Goal: Transaction & Acquisition: Purchase product/service

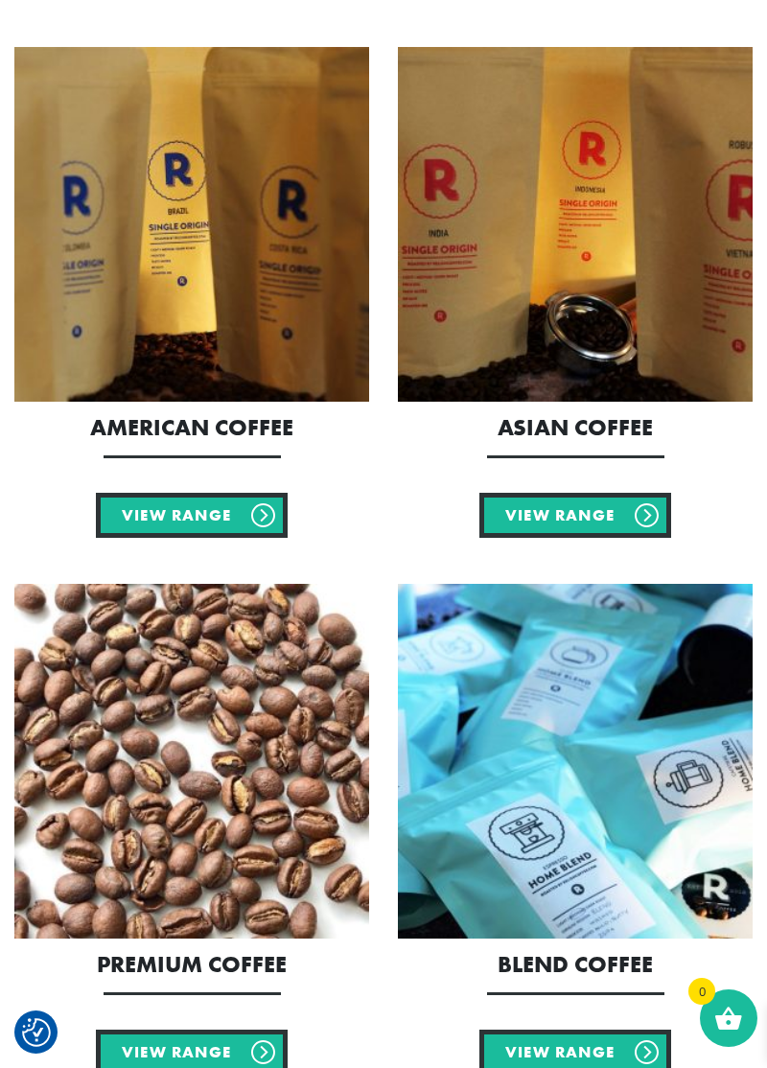
scroll to position [352, 0]
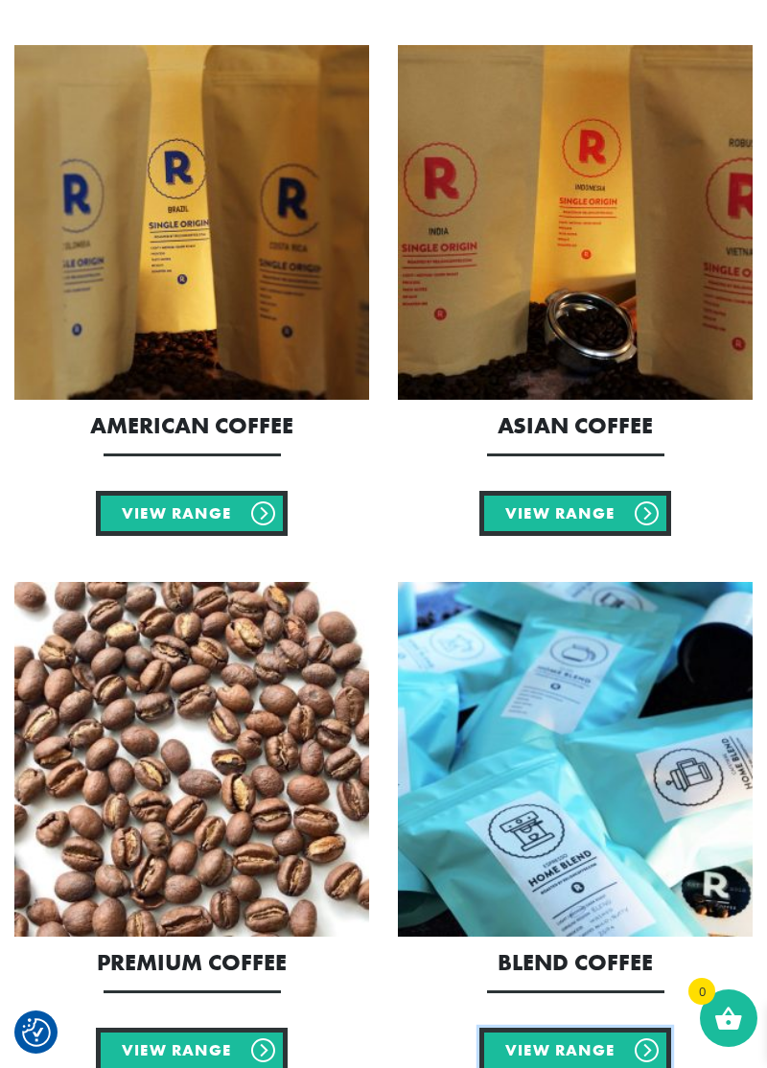
click at [588, 1046] on link "View Range" at bounding box center [575, 1050] width 192 height 45
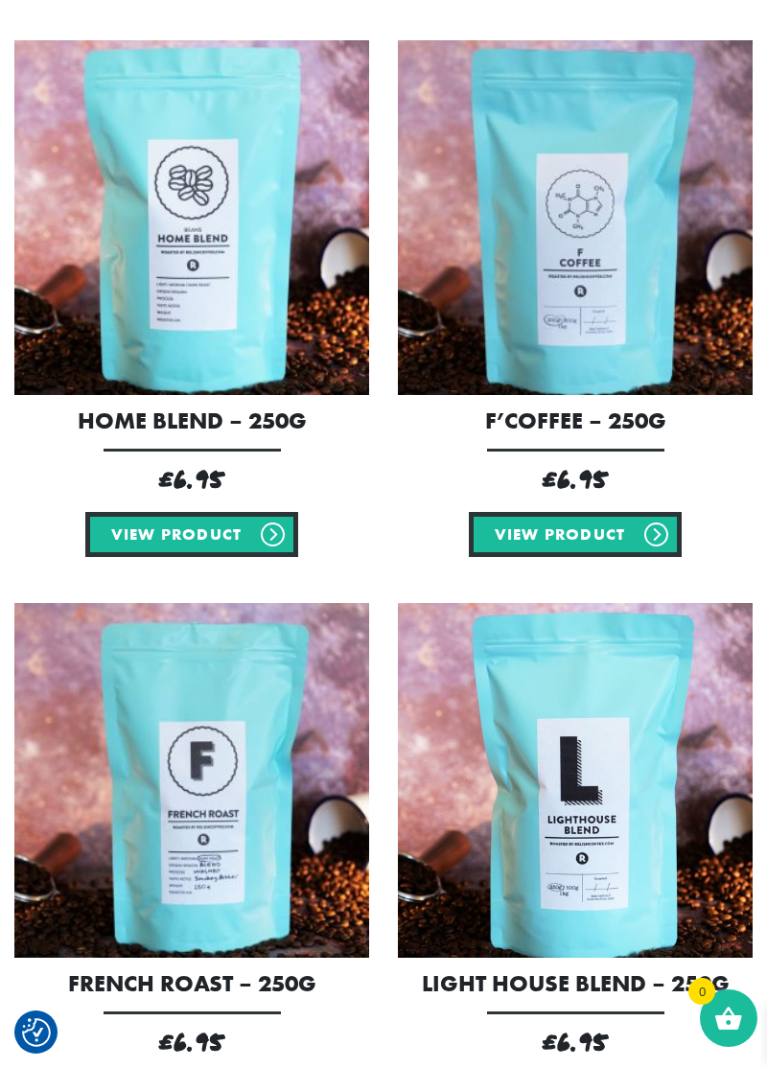
scroll to position [404, 0]
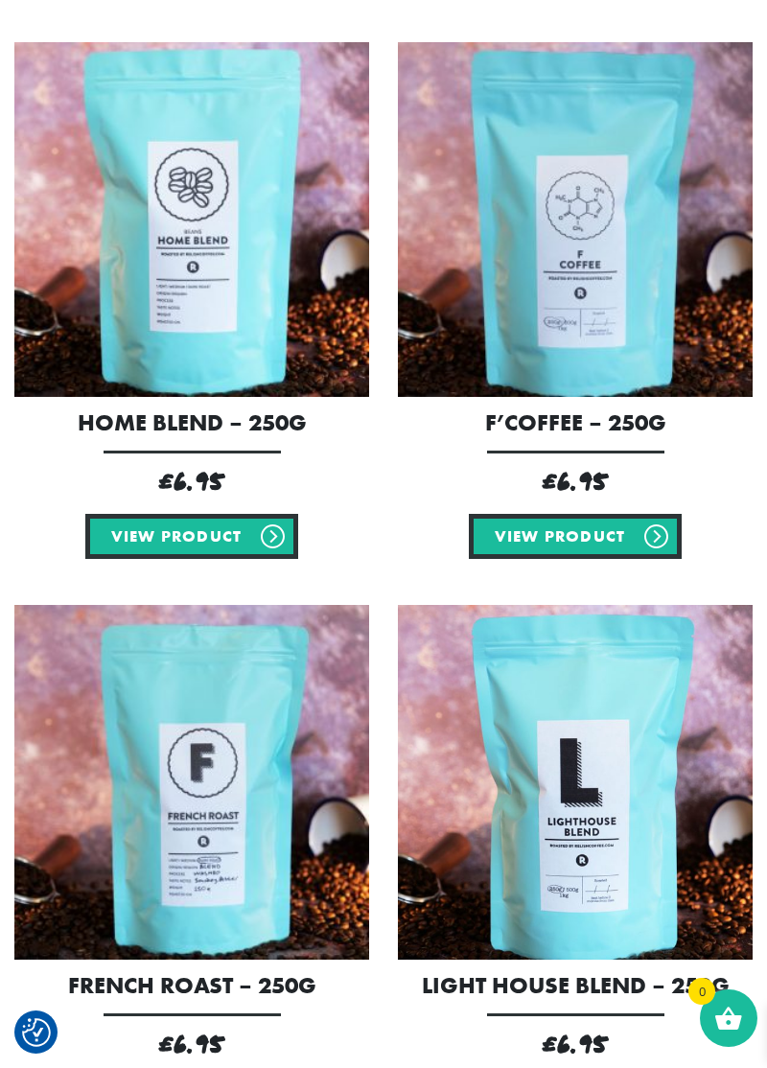
click at [213, 529] on link "View product" at bounding box center [191, 536] width 213 height 45
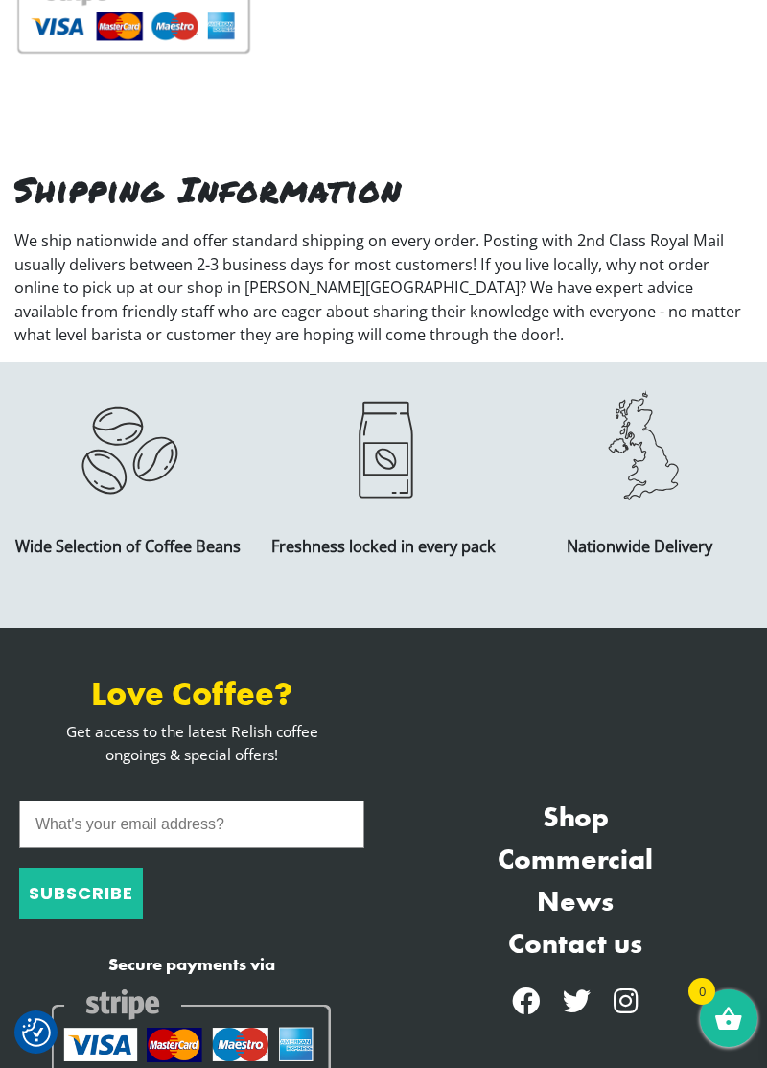
scroll to position [1285, 0]
